Goal: Obtain resource: Obtain resource

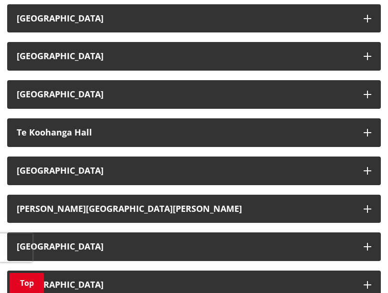
scroll to position [1435, 0]
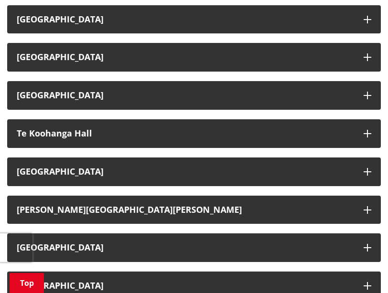
click at [292, 119] on button "Te Koohanga Hall" at bounding box center [193, 133] width 373 height 29
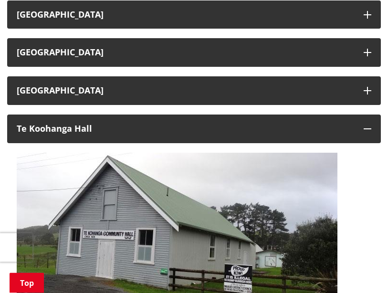
scroll to position [1440, 0]
click at [278, 206] on img at bounding box center [177, 223] width 320 height 140
click at [274, 208] on img at bounding box center [177, 223] width 320 height 140
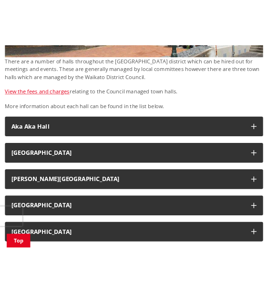
scroll to position [0, 0]
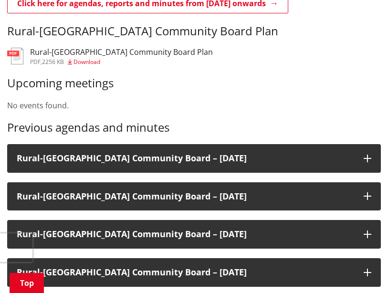
scroll to position [287, 0]
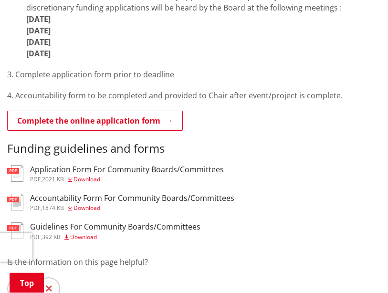
scroll to position [780, 0]
click at [51, 183] on span "2021 KB" at bounding box center [53, 179] width 22 height 8
